Goal: Information Seeking & Learning: Understand process/instructions

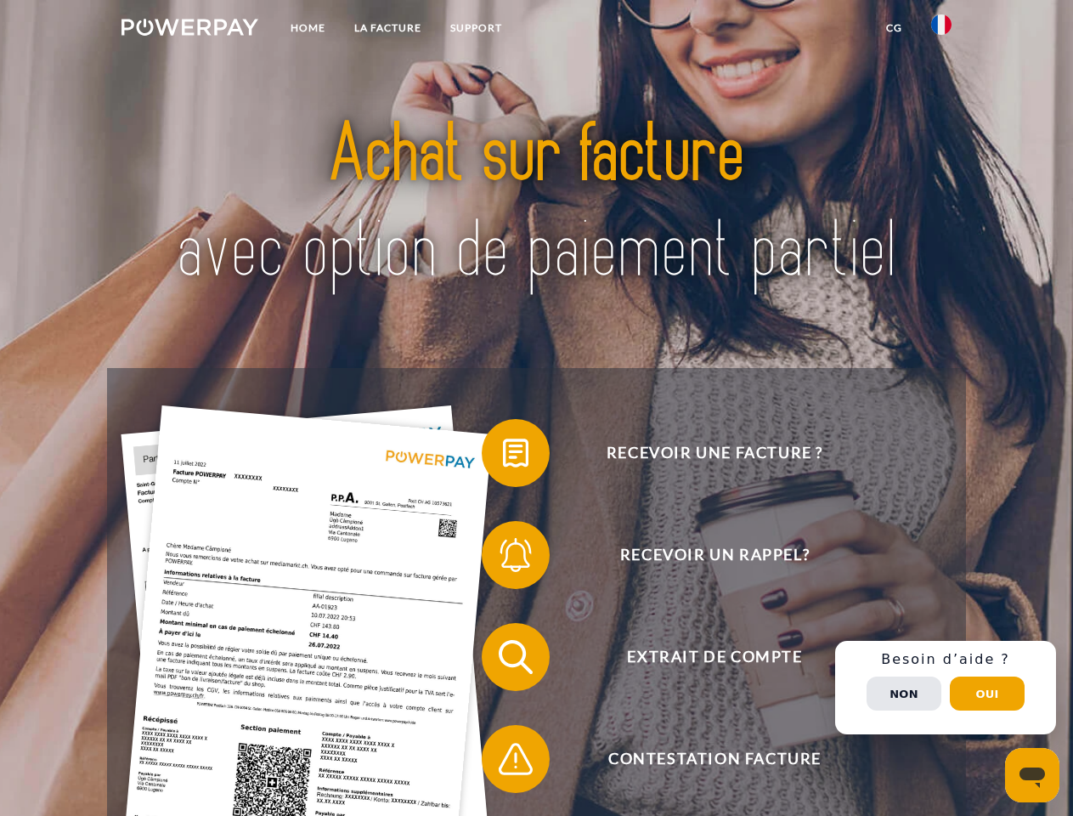
click at [189, 30] on img at bounding box center [190, 27] width 137 height 17
click at [942, 30] on img at bounding box center [941, 24] width 20 height 20
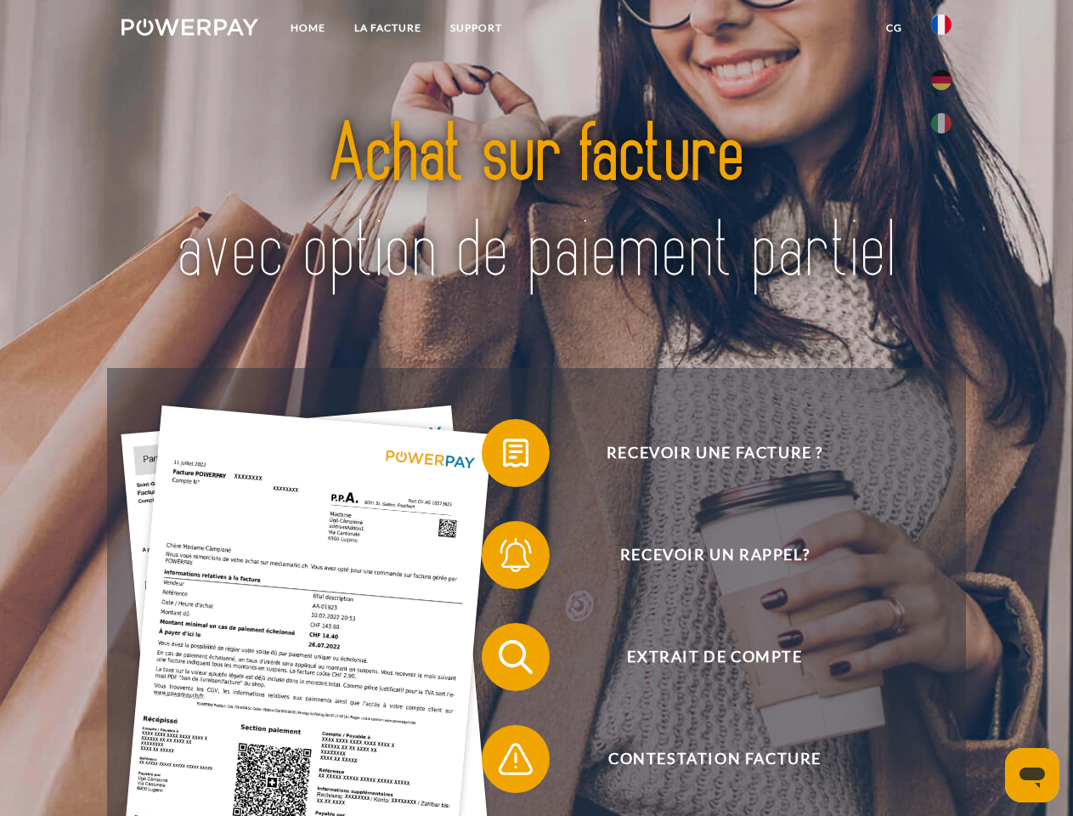
click at [894, 28] on link "CG" at bounding box center [894, 28] width 45 height 31
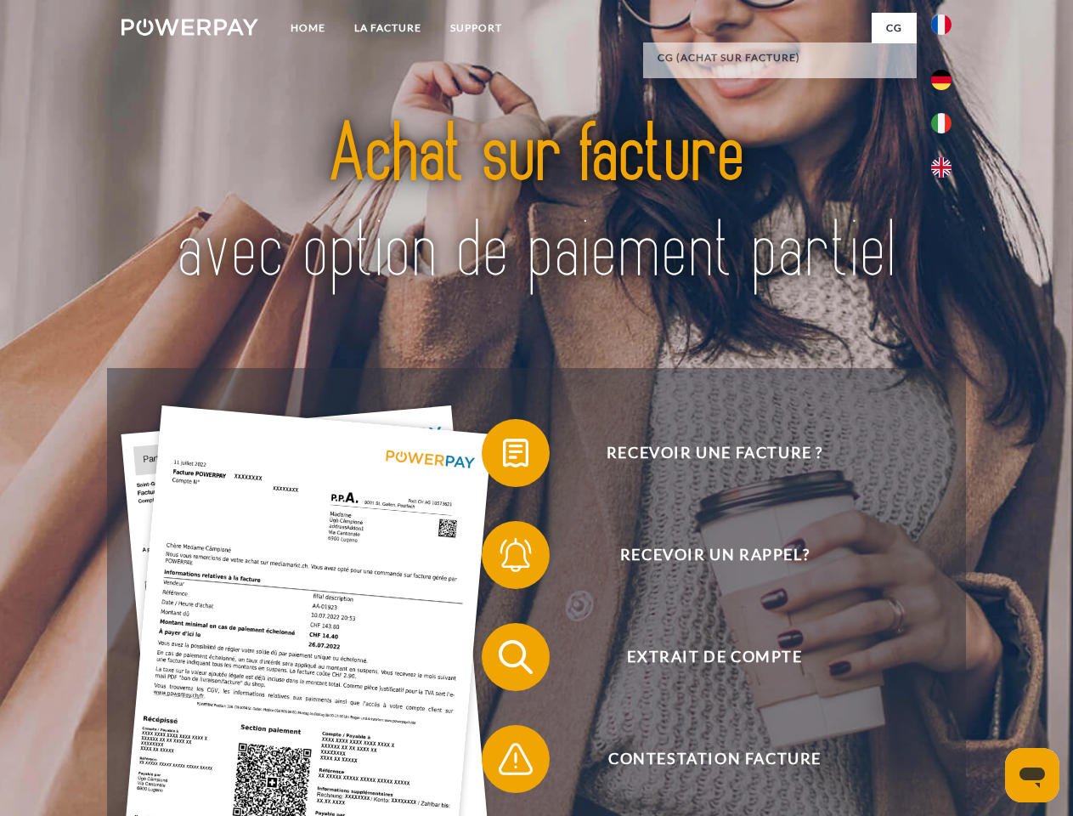
click at [503, 456] on span at bounding box center [490, 452] width 85 height 85
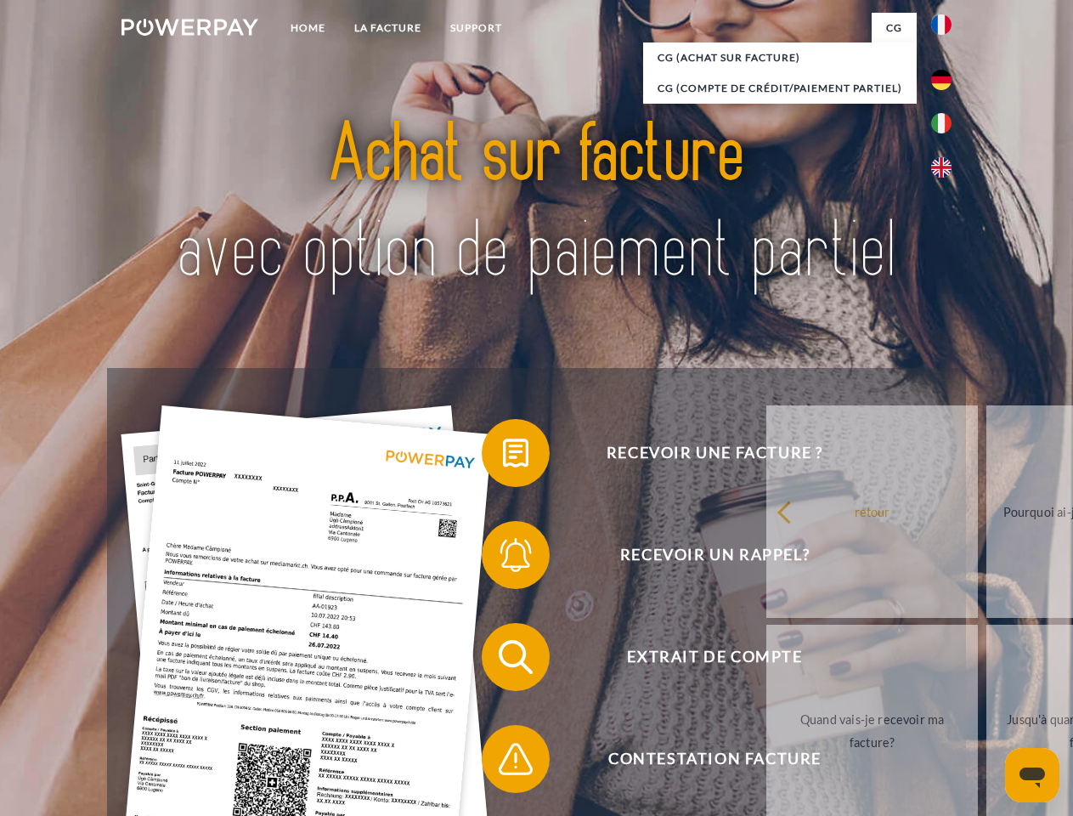
click at [503, 558] on div "Recevoir une facture ? Recevoir un rappel? Extrait de compte retour" at bounding box center [536, 708] width 858 height 680
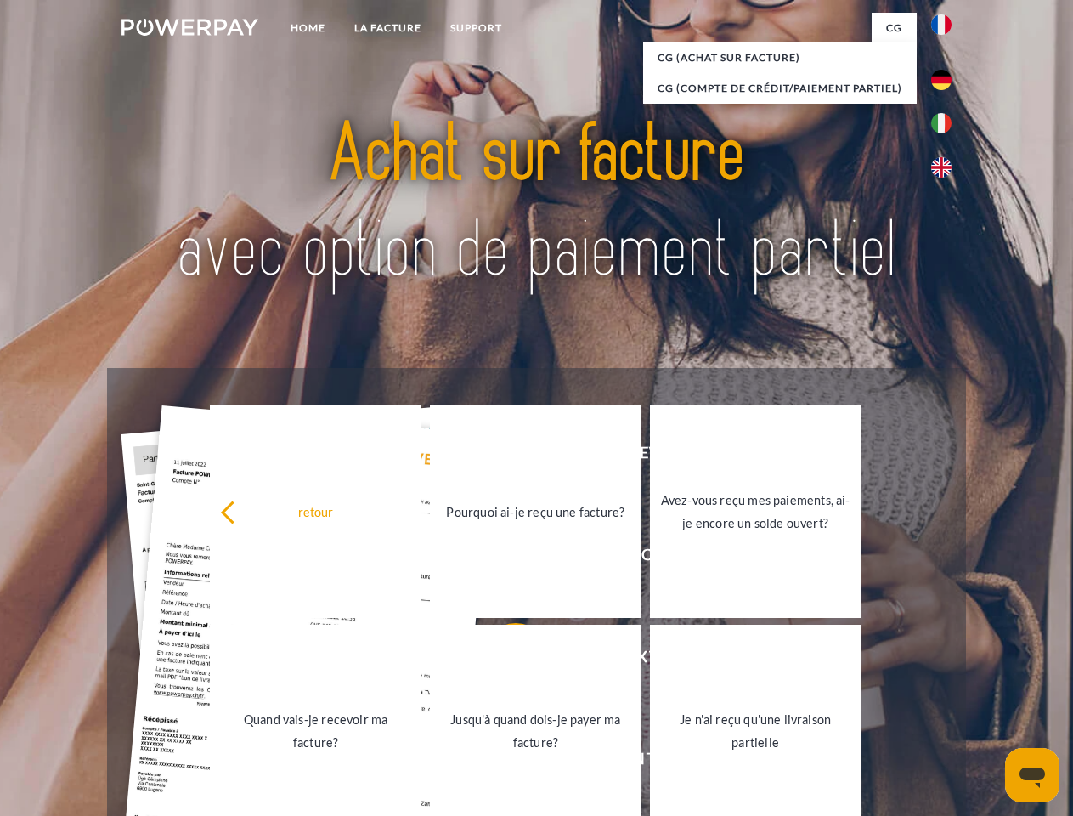
click at [503, 660] on link "Jusqu'à quand dois-je payer ma facture?" at bounding box center [536, 731] width 212 height 212
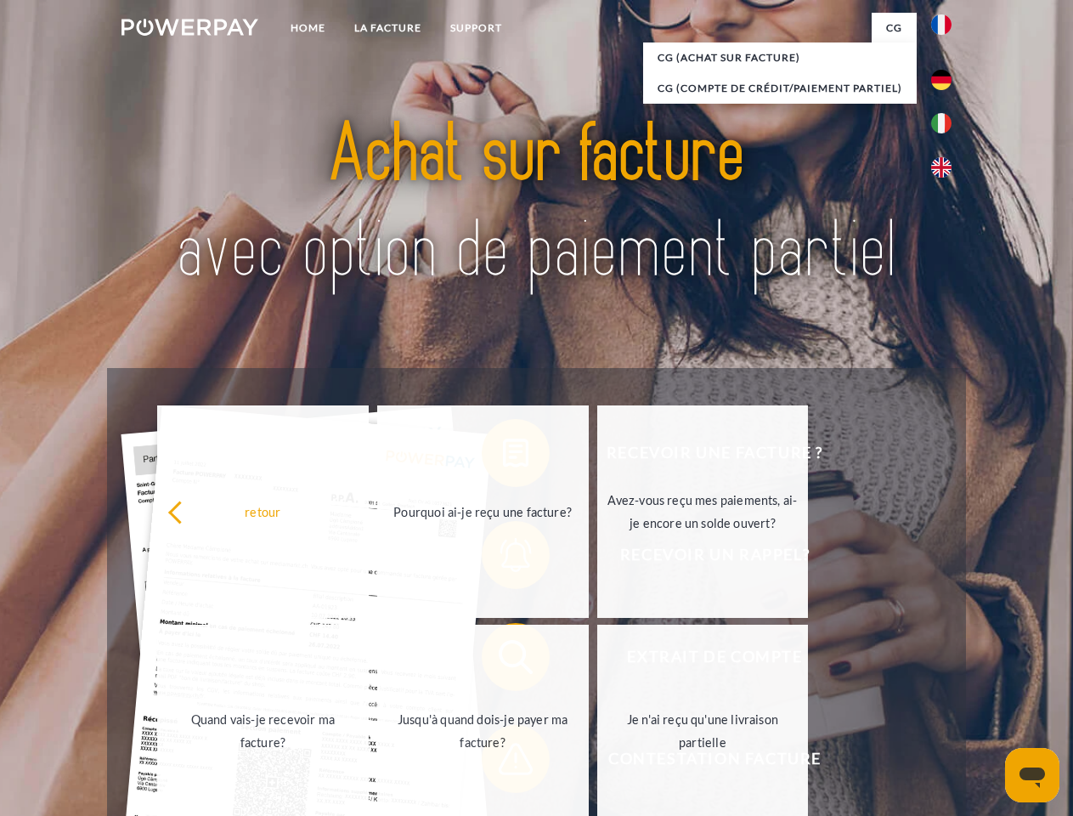
click at [503, 762] on span at bounding box center [490, 758] width 85 height 85
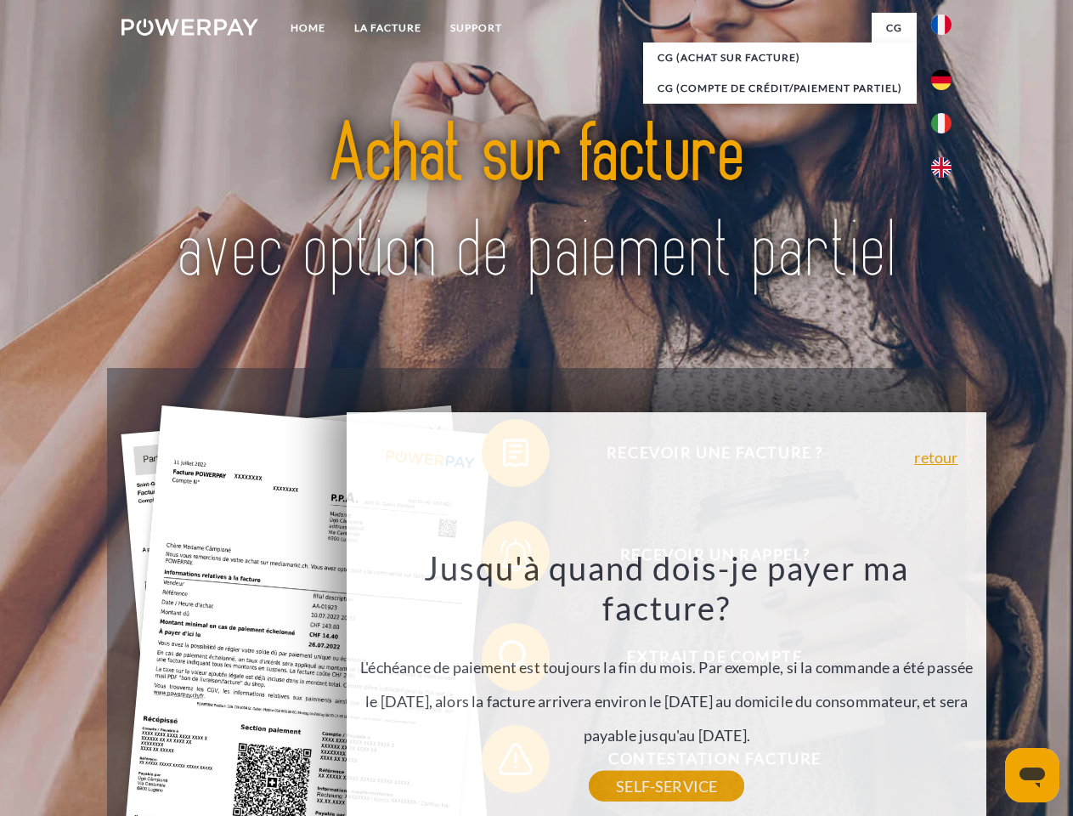
click at [946, 687] on div "Recevoir une facture ? Recevoir un rappel? Extrait de compte retour" at bounding box center [536, 708] width 858 height 680
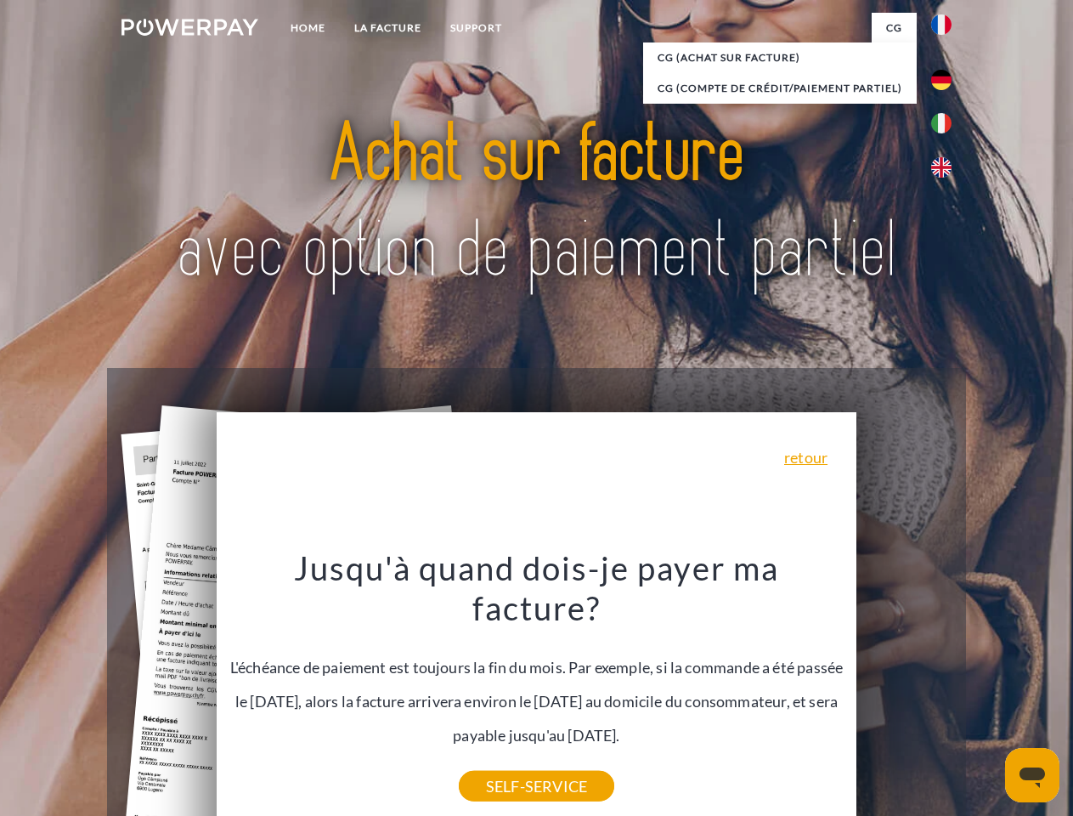
click at [904, 691] on span "Extrait de compte" at bounding box center [714, 657] width 416 height 68
click at [987, 693] on header "Home LA FACTURE Support" at bounding box center [536, 586] width 1073 height 1173
